Goal: Task Accomplishment & Management: Manage account settings

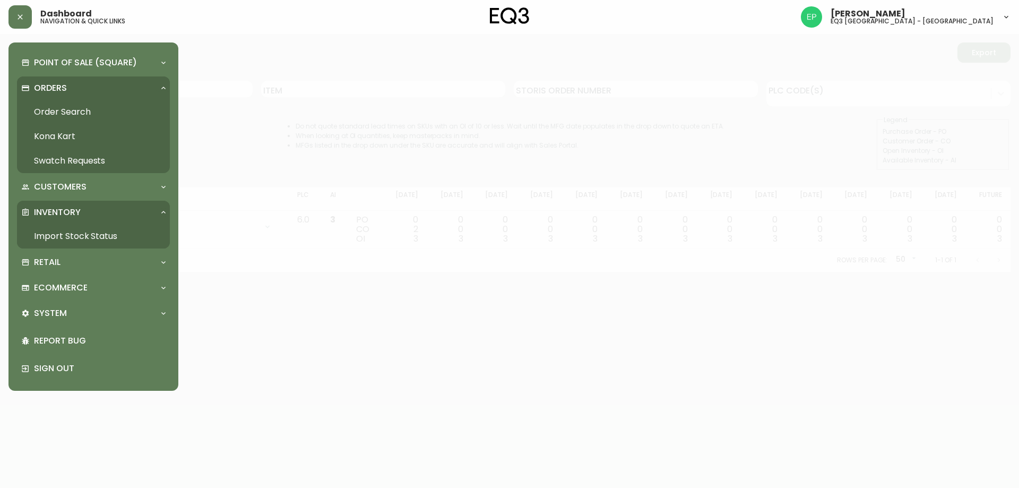
click at [44, 107] on link "Order Search" at bounding box center [93, 112] width 153 height 24
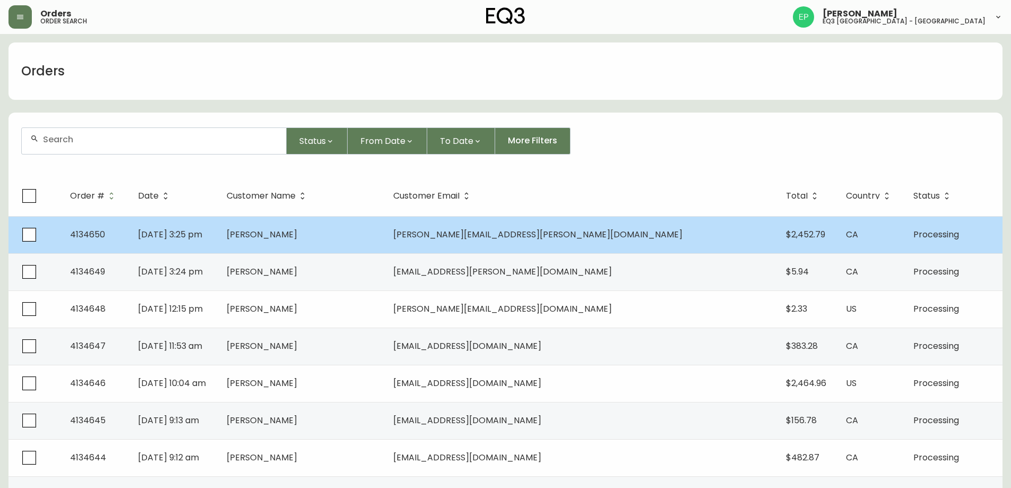
click at [385, 238] on td "[PERSON_NAME]" at bounding box center [301, 234] width 167 height 37
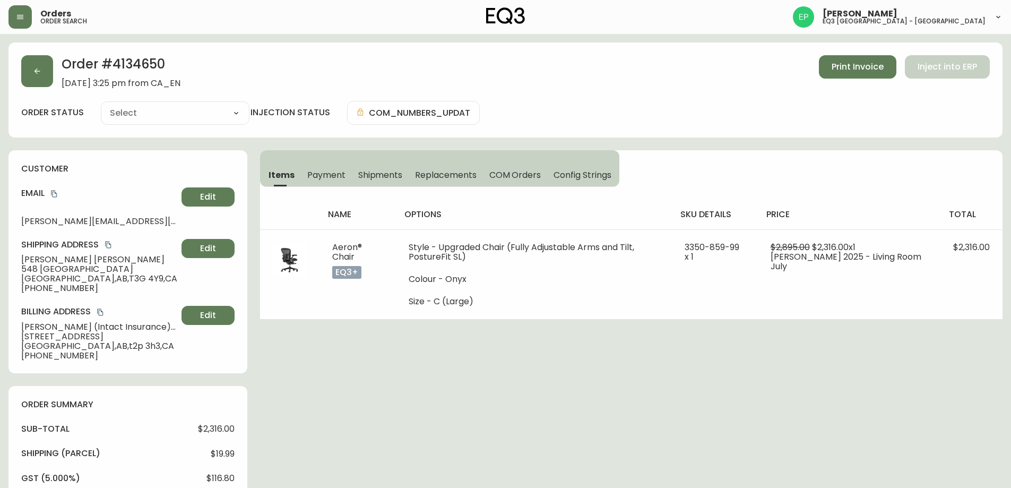
type input "Processing"
select select "PROCESSING"
click at [44, 76] on button "button" at bounding box center [37, 71] width 32 height 32
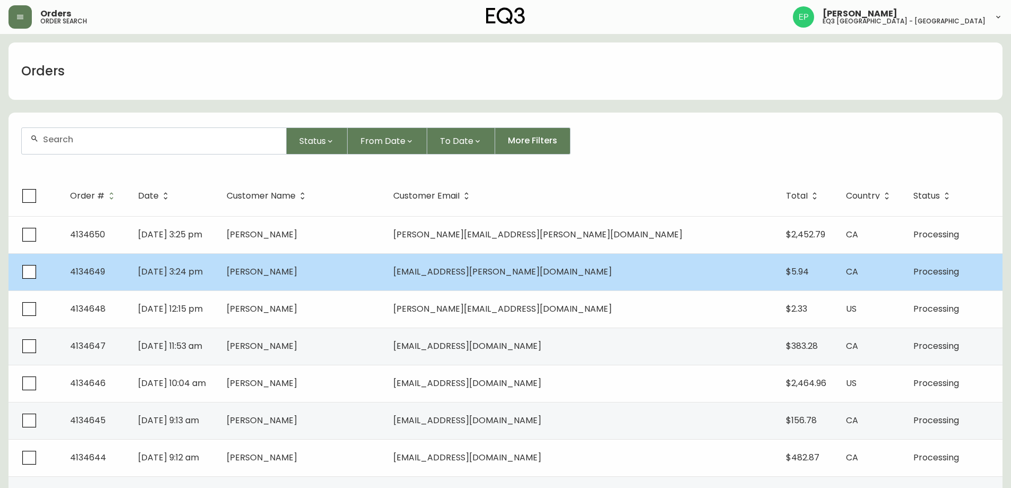
click at [385, 288] on td "[PERSON_NAME]" at bounding box center [301, 271] width 167 height 37
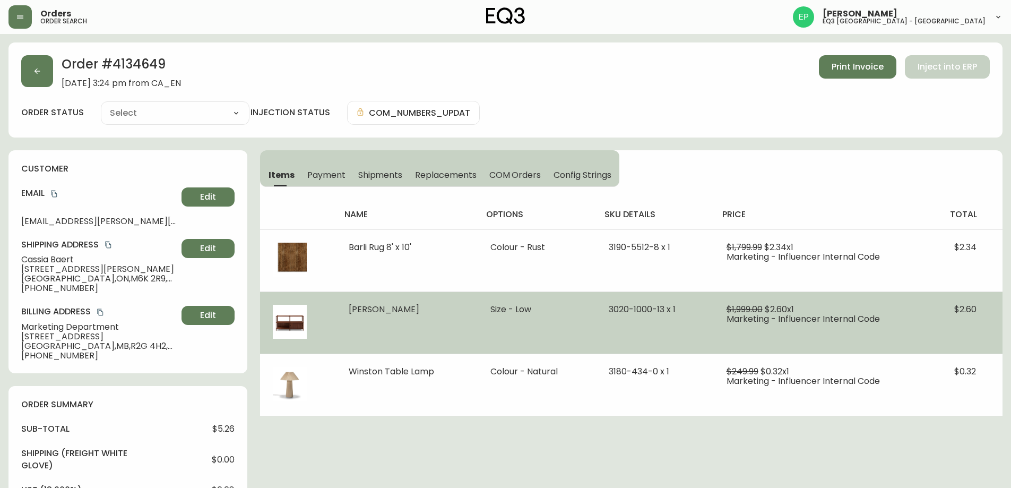
type input "Processing"
select select "PROCESSING"
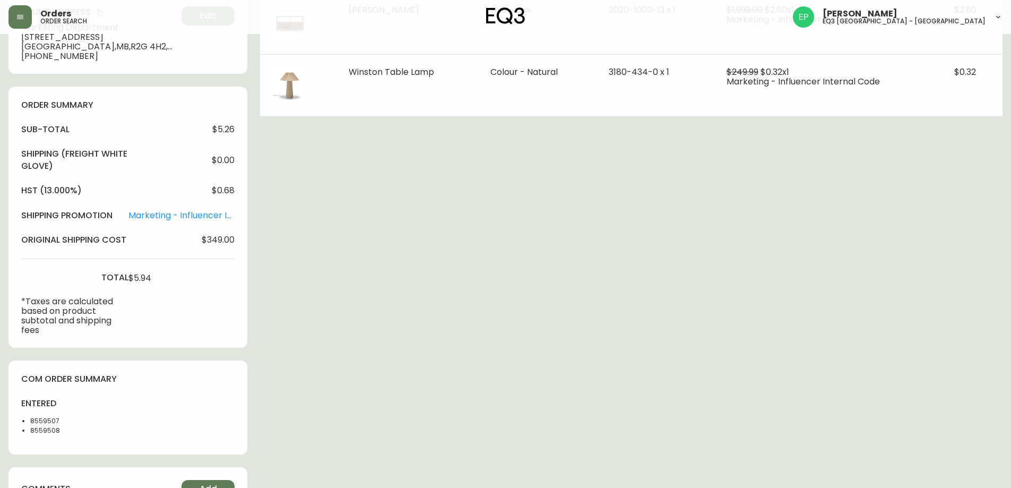
scroll to position [318, 0]
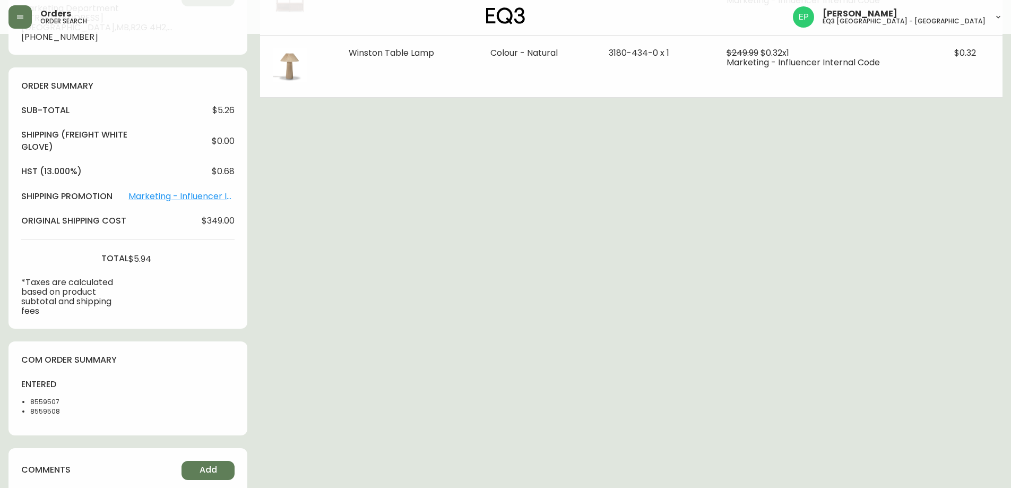
click at [210, 192] on link "Marketing - Influencer Internal Code" at bounding box center [181, 197] width 106 height 10
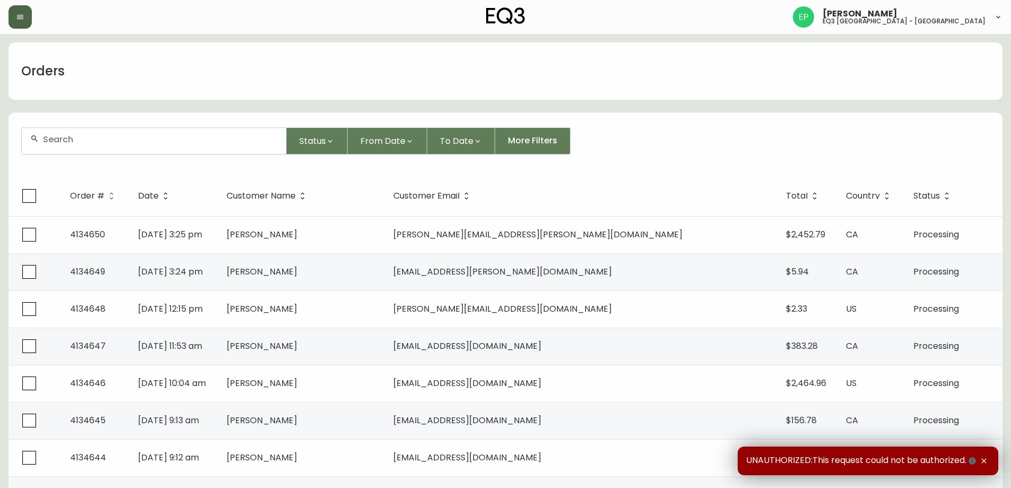
click at [18, 14] on icon "button" at bounding box center [20, 17] width 8 height 8
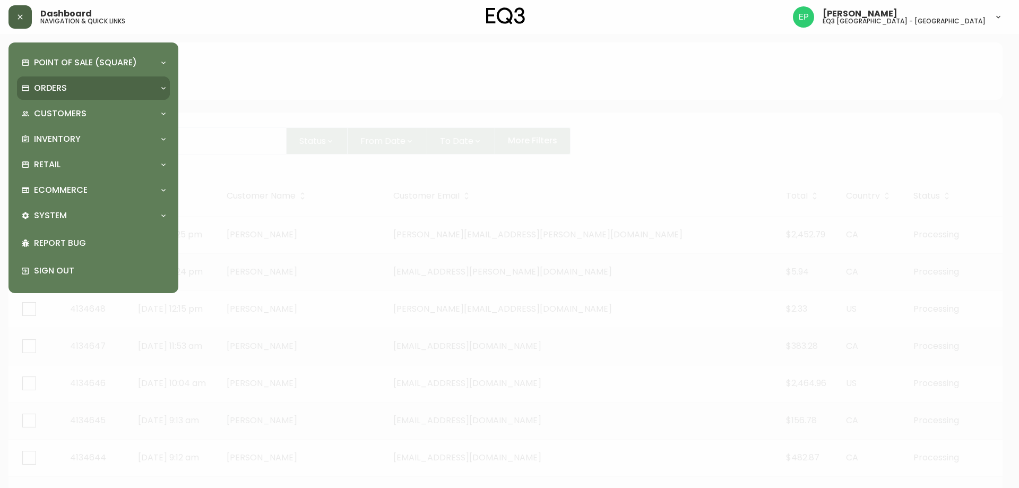
click at [49, 88] on p "Orders" at bounding box center [50, 88] width 33 height 12
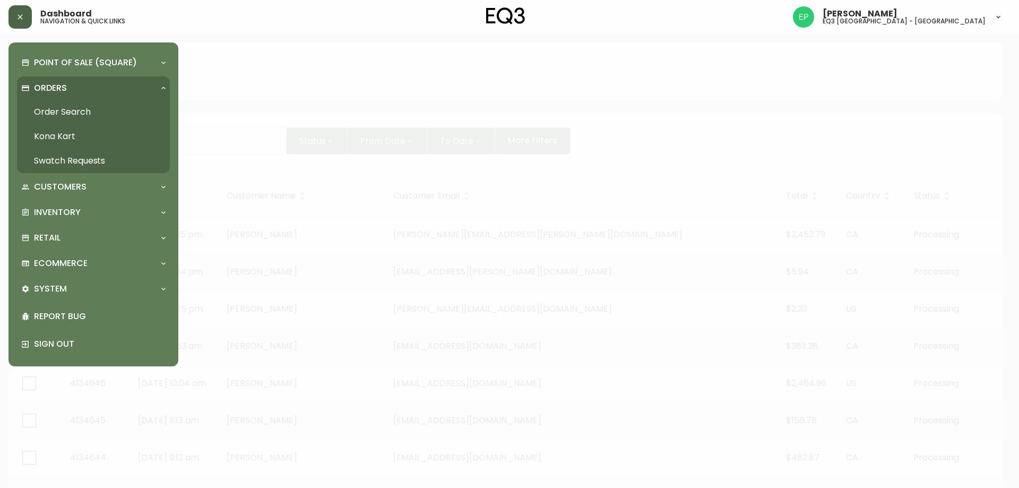
click at [65, 109] on link "Order Search" at bounding box center [93, 112] width 153 height 24
